Goal: Navigation & Orientation: Find specific page/section

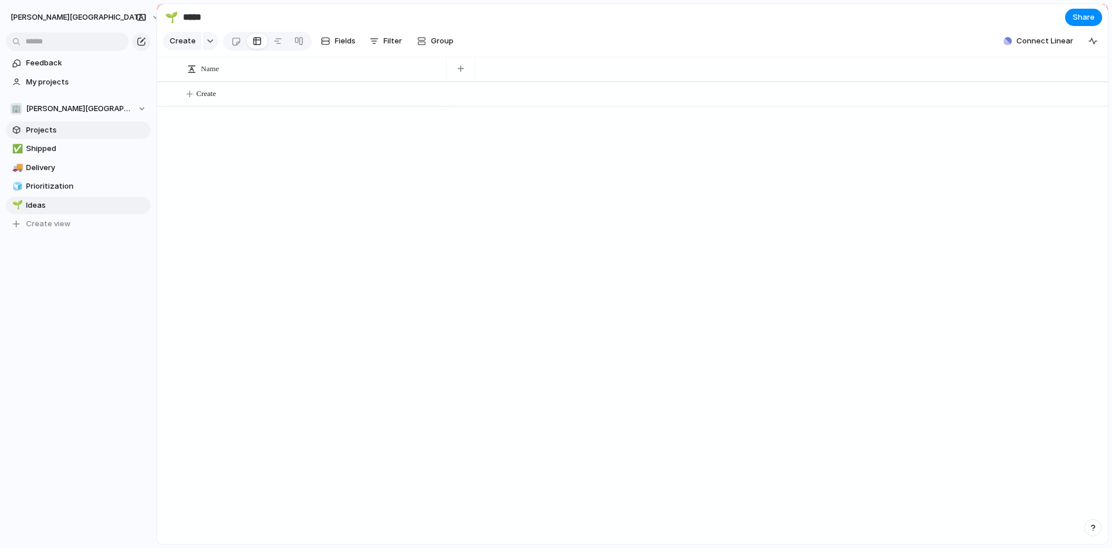
click at [61, 127] on span "Projects" at bounding box center [86, 131] width 120 height 12
click at [63, 14] on button "[PERSON_NAME][GEOGRAPHIC_DATA]" at bounding box center [85, 17] width 161 height 19
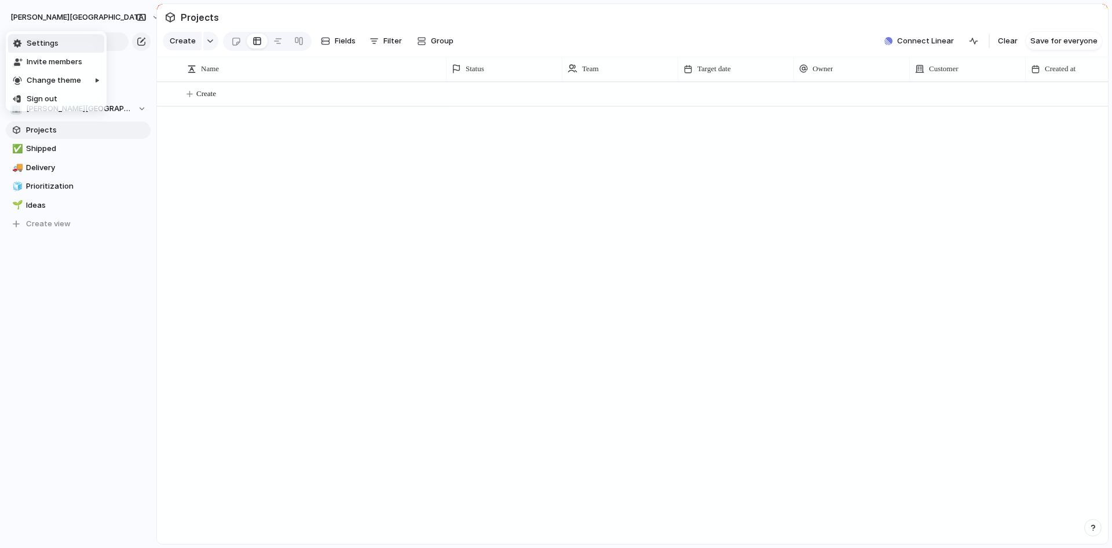
click at [72, 50] on li "Settings" at bounding box center [56, 43] width 96 height 19
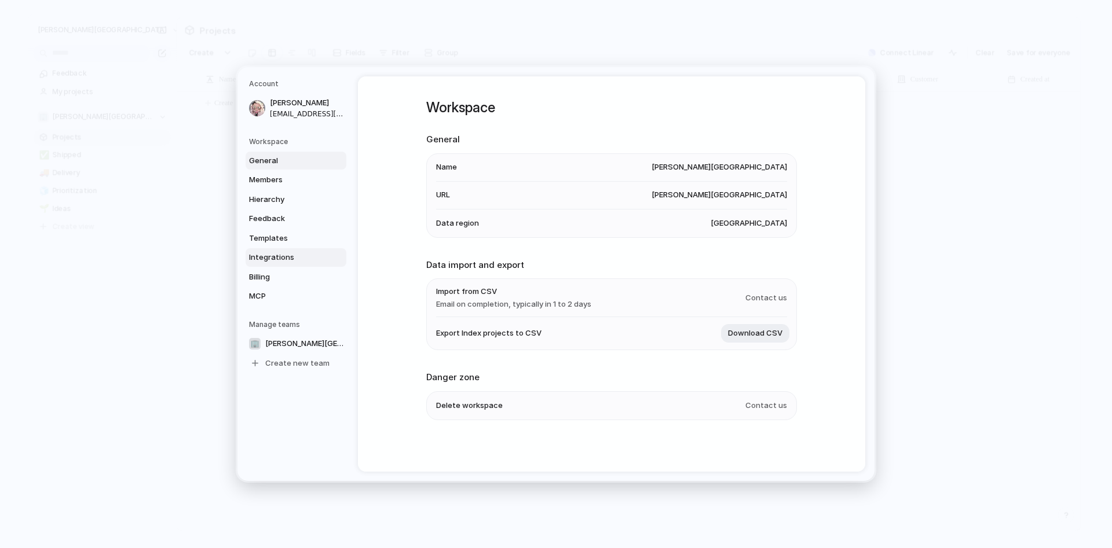
click at [281, 262] on span "Integrations" at bounding box center [286, 258] width 74 height 12
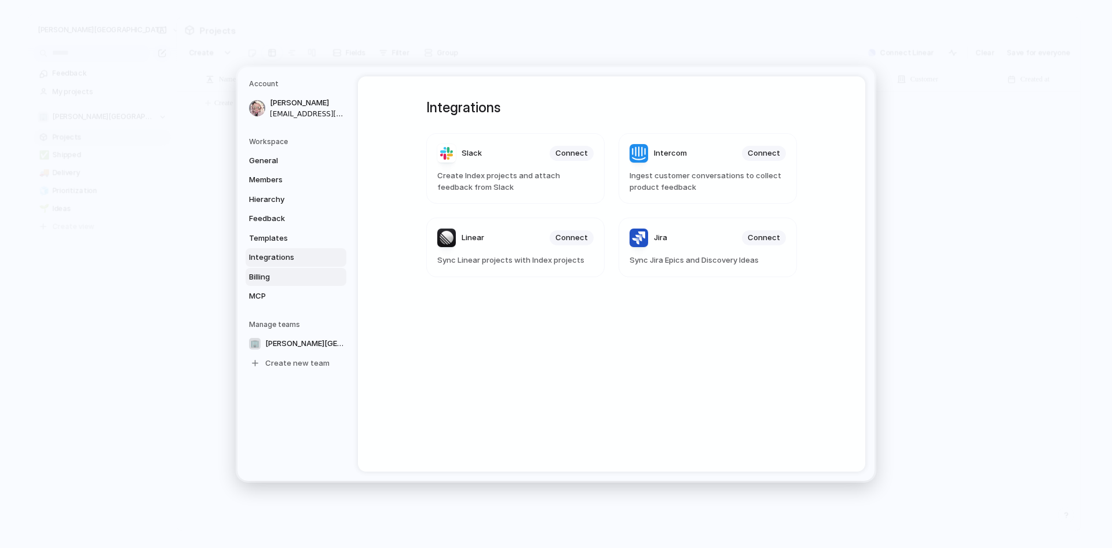
click at [279, 276] on span "Billing" at bounding box center [286, 278] width 74 height 12
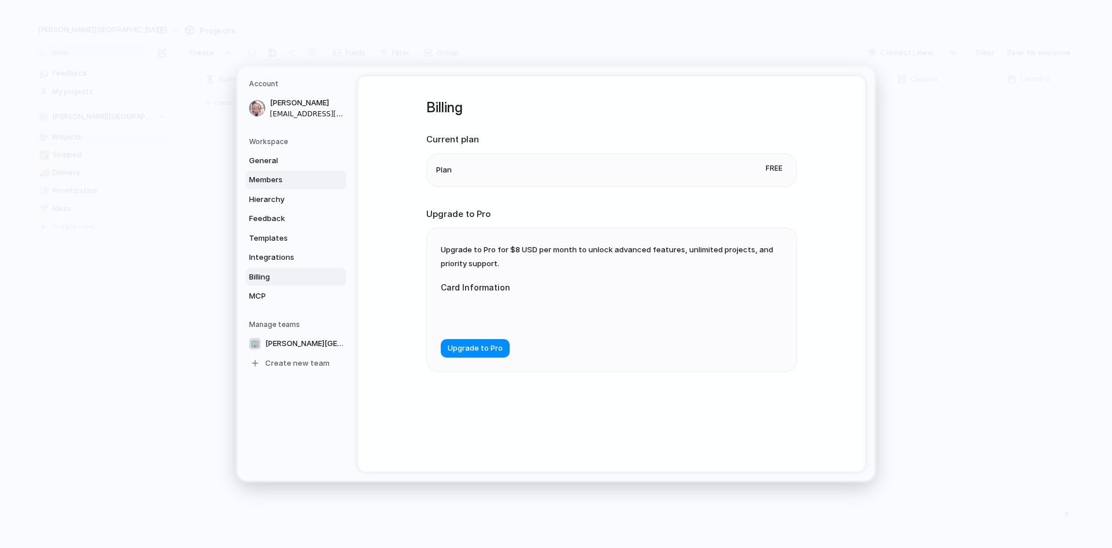
click at [292, 184] on span "Members" at bounding box center [286, 180] width 74 height 12
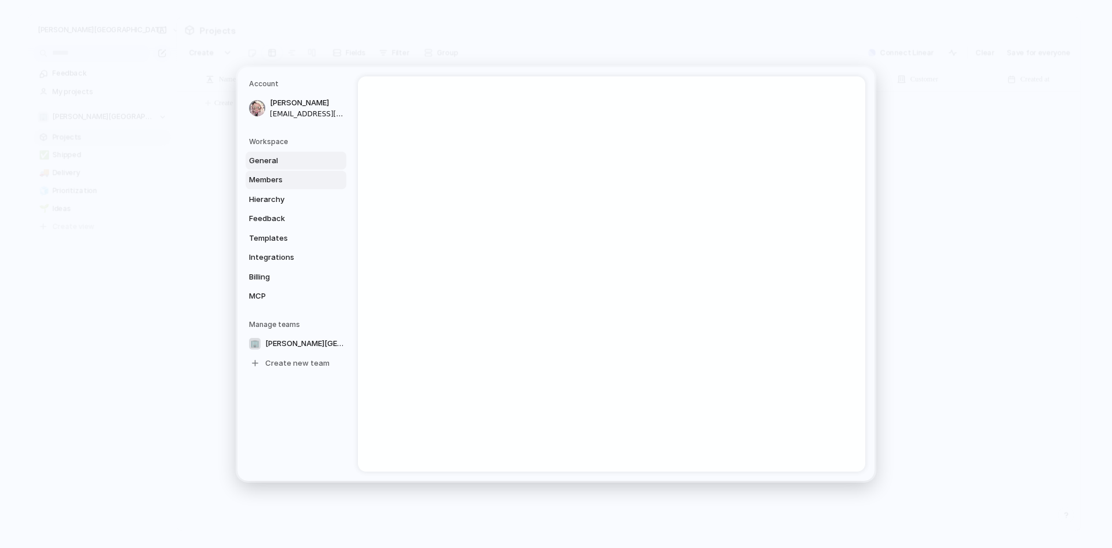
click at [288, 165] on span "General" at bounding box center [286, 161] width 74 height 12
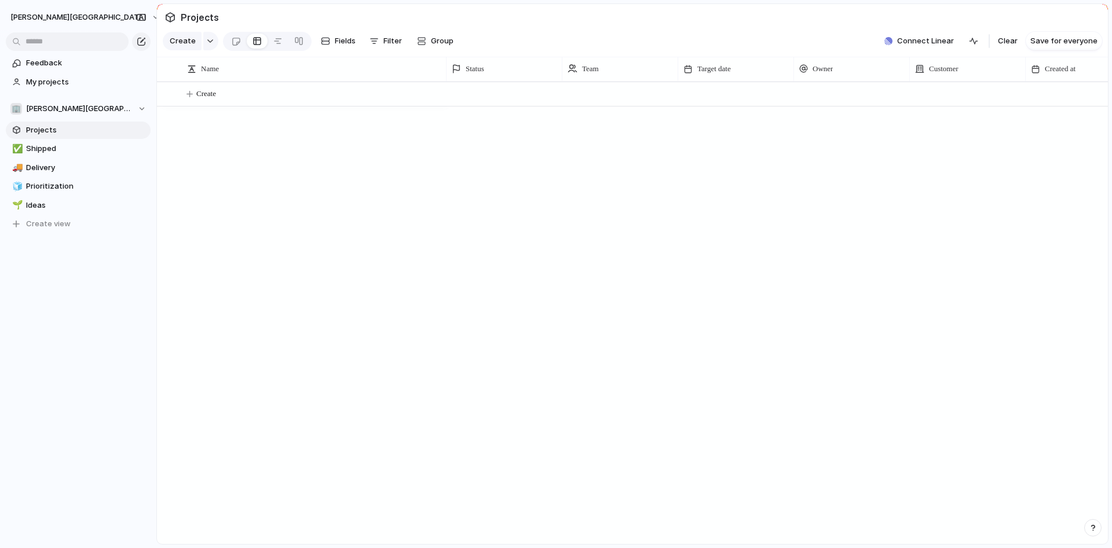
click at [203, 14] on span "Projects" at bounding box center [199, 17] width 43 height 21
click at [65, 130] on span "Projects" at bounding box center [86, 131] width 120 height 12
click at [204, 18] on span "Projects" at bounding box center [199, 17] width 43 height 21
click at [80, 109] on div "🏢 [PERSON_NAME][GEOGRAPHIC_DATA]" at bounding box center [78, 109] width 136 height 12
click at [184, 182] on div "🏢 [PERSON_NAME] Create new team" at bounding box center [556, 274] width 1112 height 548
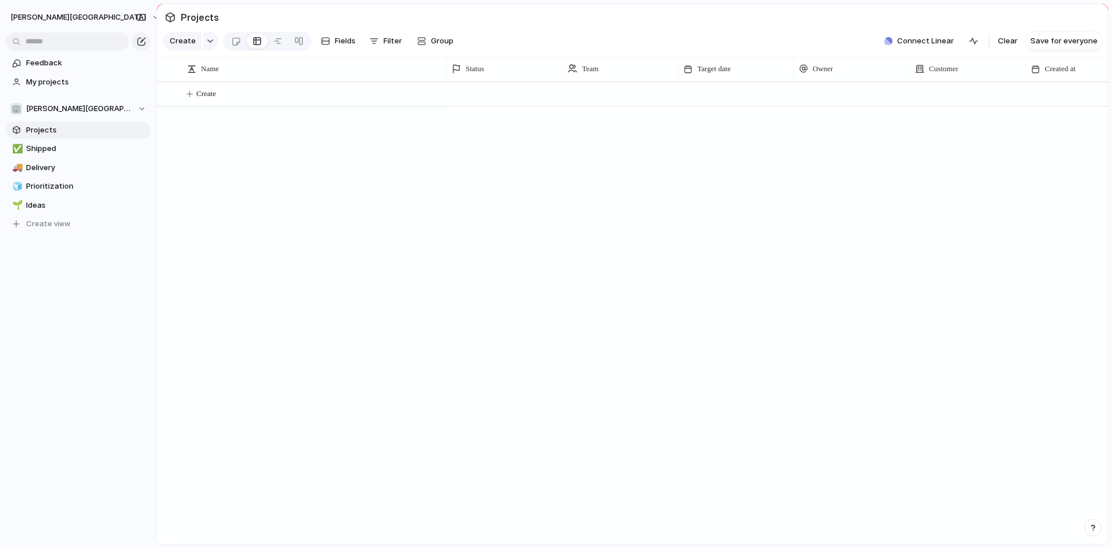
click at [141, 130] on span "Projects" at bounding box center [86, 131] width 120 height 12
drag, startPoint x: 131, startPoint y: 130, endPoint x: 427, endPoint y: 184, distance: 300.9
click at [303, 202] on div "Open in new tab Copy link Duplicate view Rename view Delete view" at bounding box center [556, 274] width 1112 height 548
click at [57, 20] on button "[PERSON_NAME][GEOGRAPHIC_DATA]" at bounding box center [85, 17] width 161 height 19
